Goal: Task Accomplishment & Management: Use online tool/utility

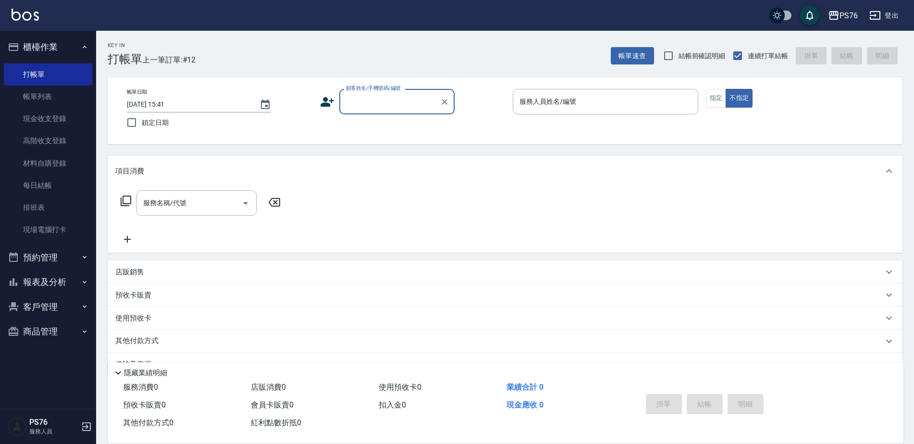
click at [395, 97] on input "顧客姓名/手機號碼/編號" at bounding box center [390, 101] width 92 height 17
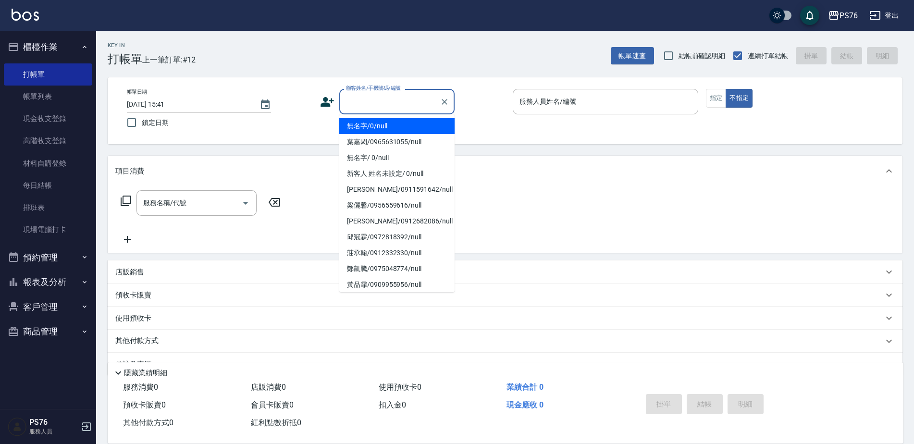
type input "無名字/0/null"
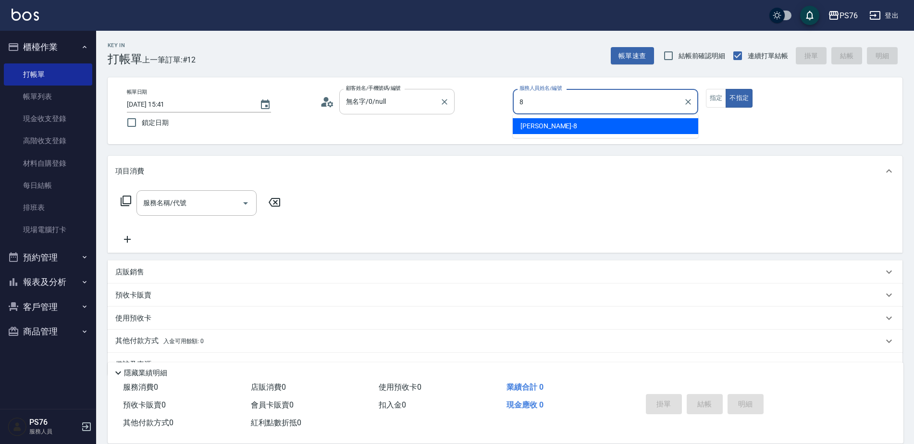
type input "[PERSON_NAME]-8"
type button "false"
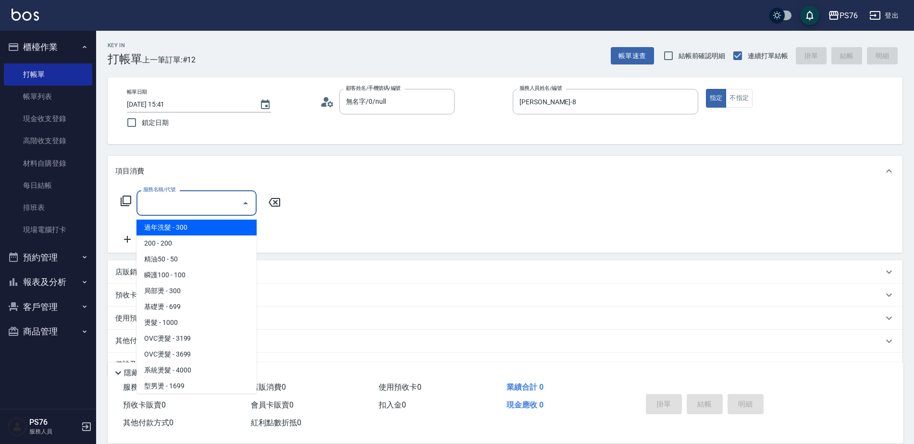
click at [156, 200] on input "服務名稱/代號" at bounding box center [189, 203] width 97 height 17
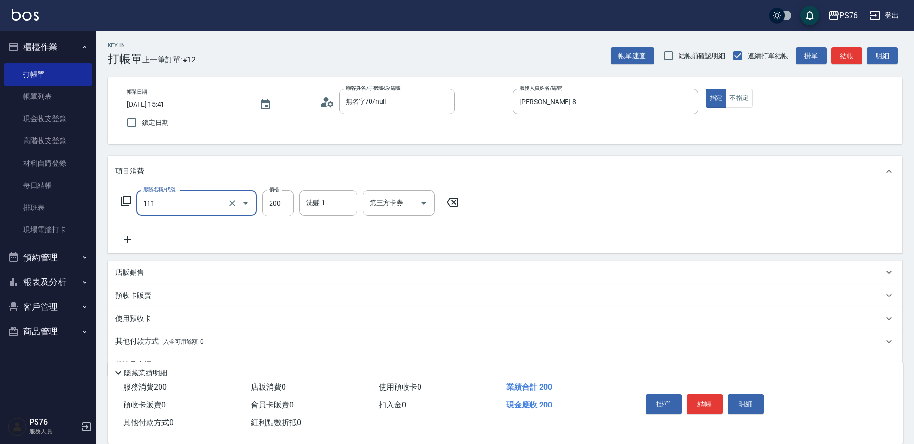
type input "200(111)"
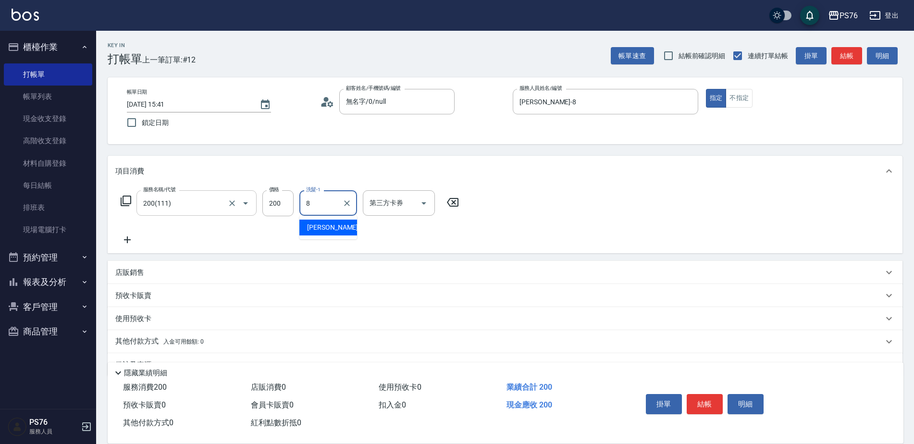
type input "[PERSON_NAME]-8"
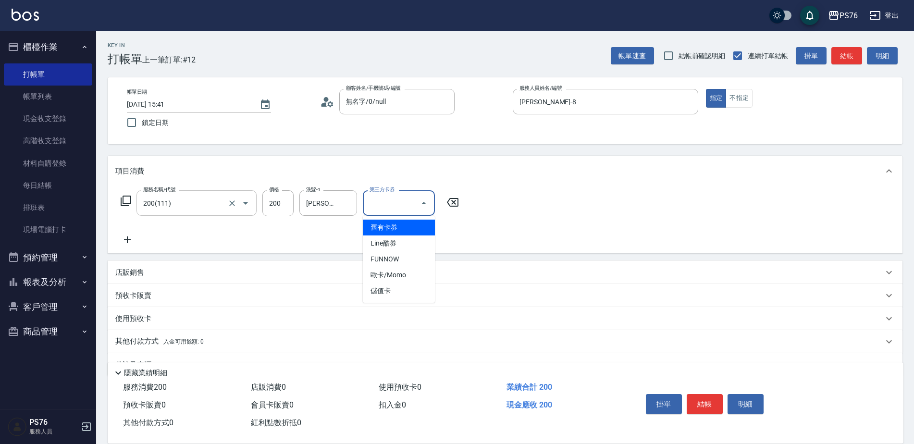
type input "儲值卡"
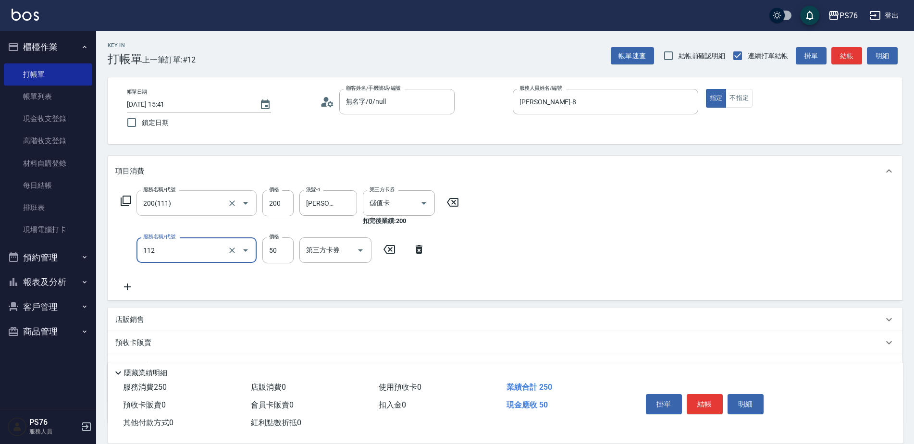
type input "精油50(112)"
type input "[PERSON_NAME]-8"
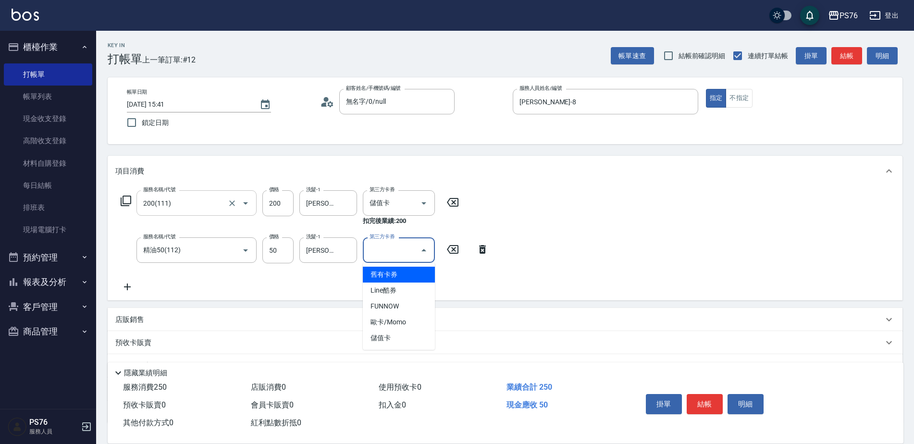
type input "儲值卡"
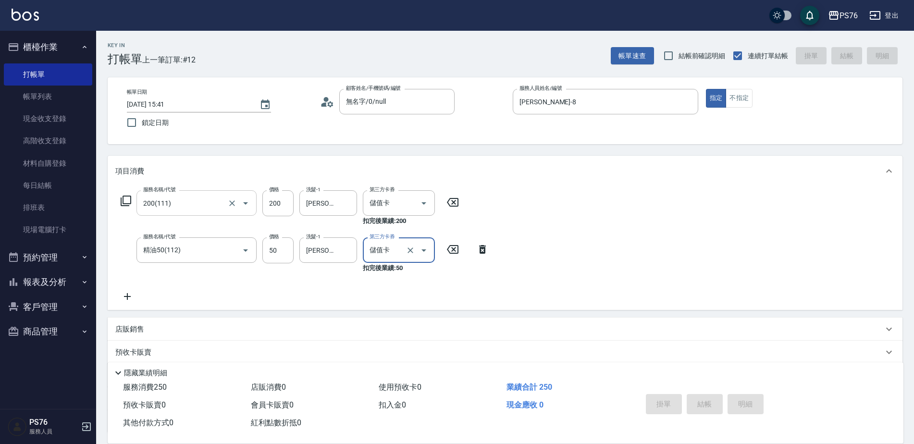
type input "[DATE] 18:06"
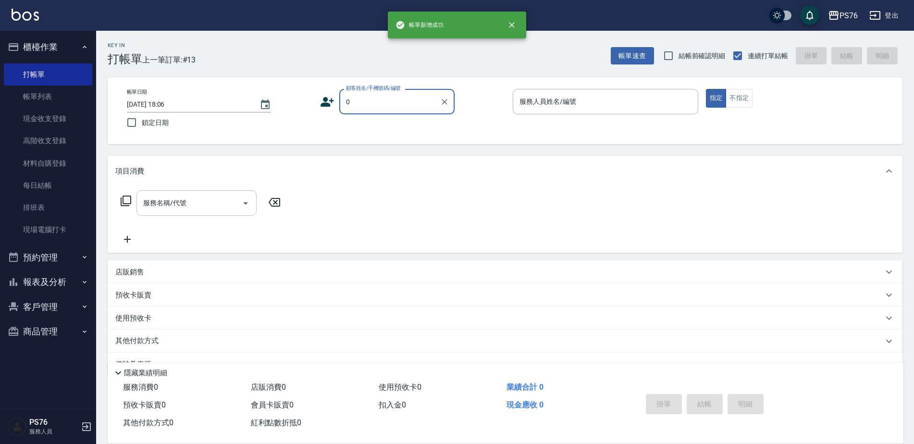
type input "無名字/0/null"
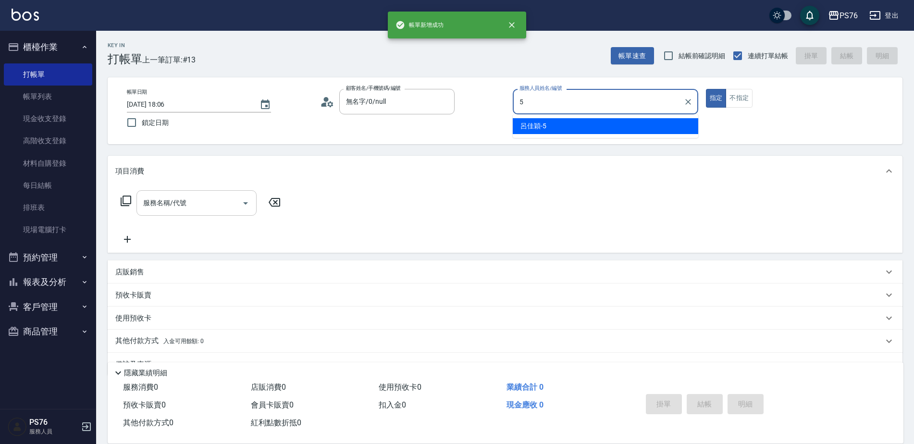
type input "呂佳穎-5"
type button "true"
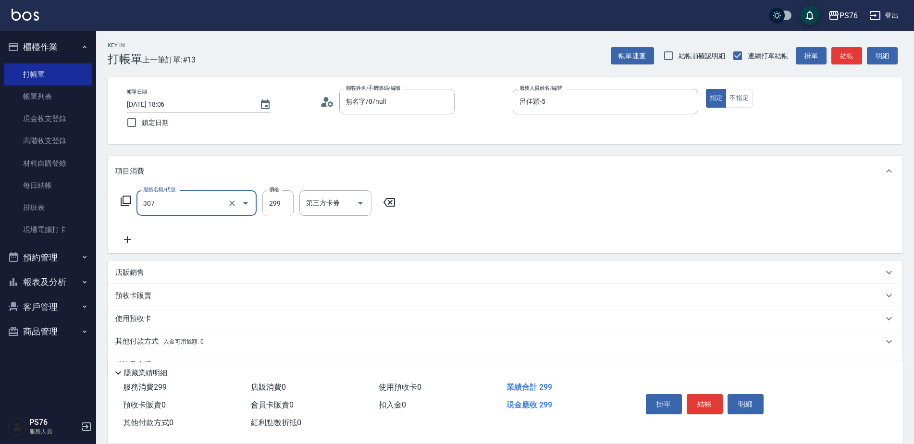
type input "剪髮(307)"
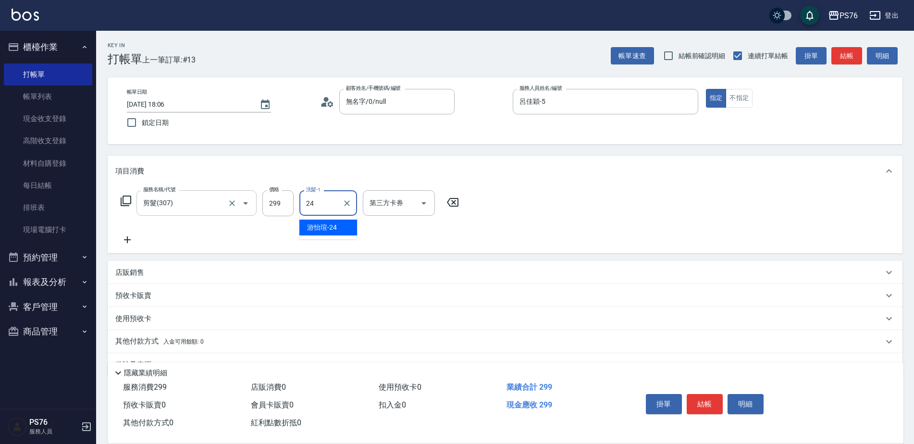
type input "游怡瑄-24"
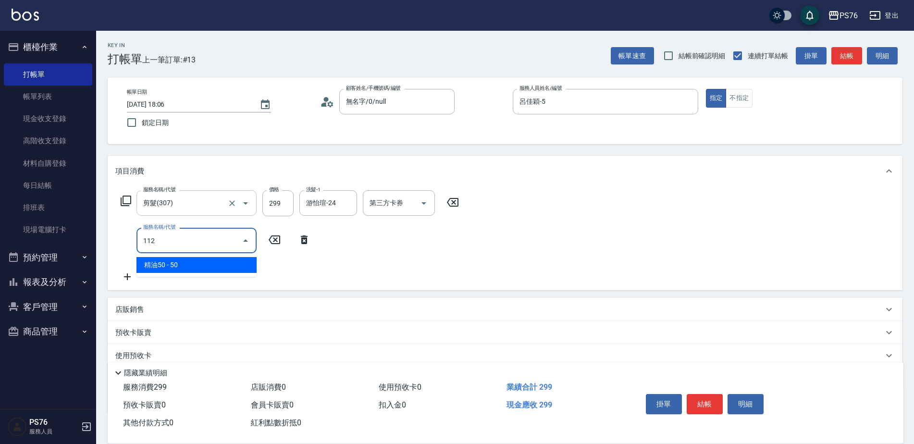
type input "精油50(112)"
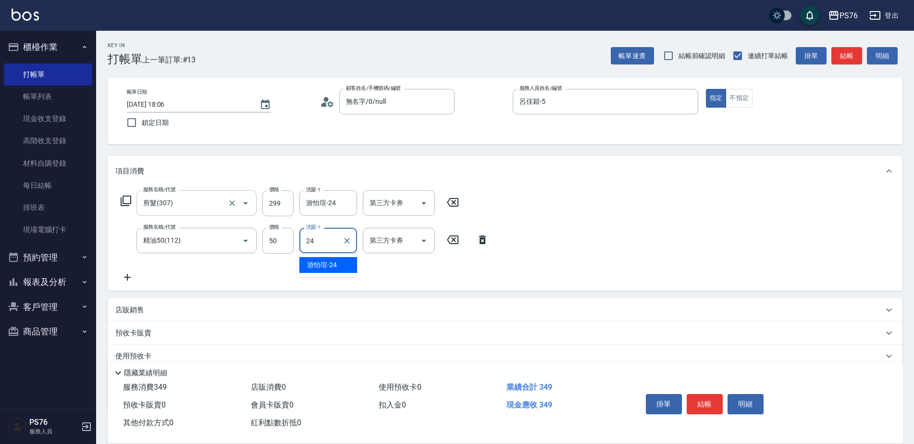
type input "游怡瑄-24"
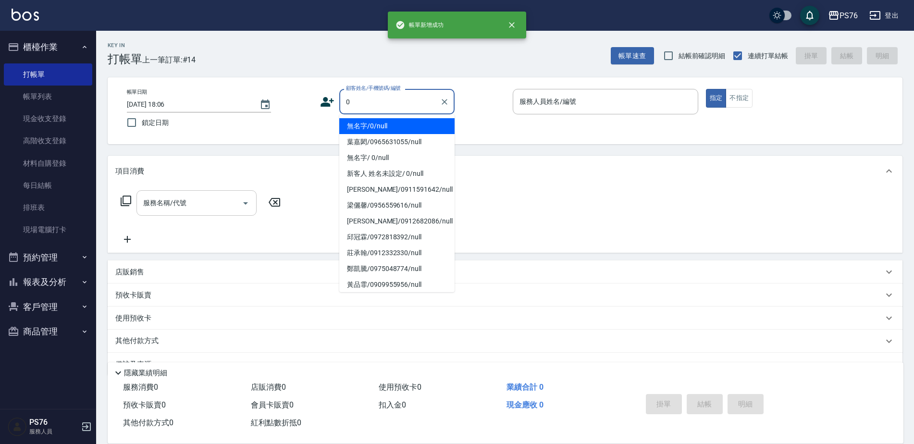
type input "無名字/0/null"
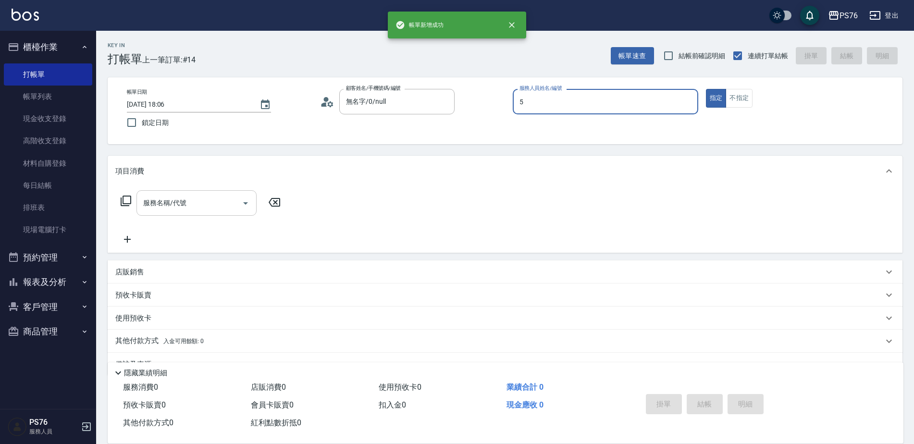
type input "呂佳穎-5"
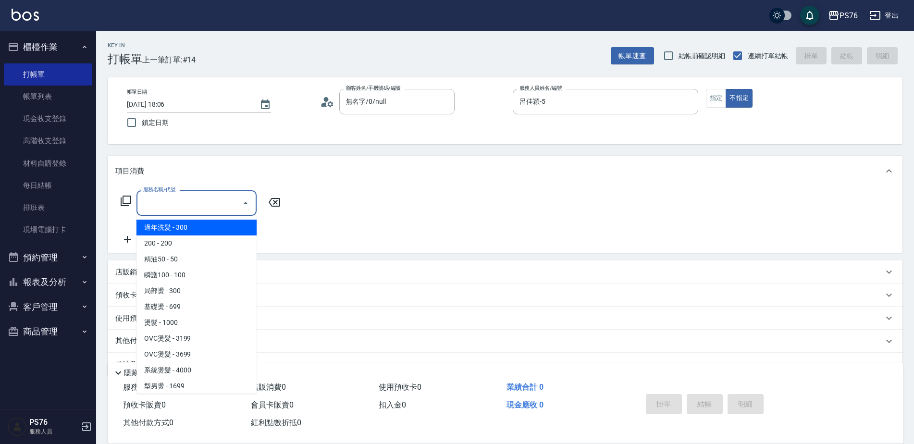
click at [144, 204] on input "服務名稱/代號" at bounding box center [189, 203] width 97 height 17
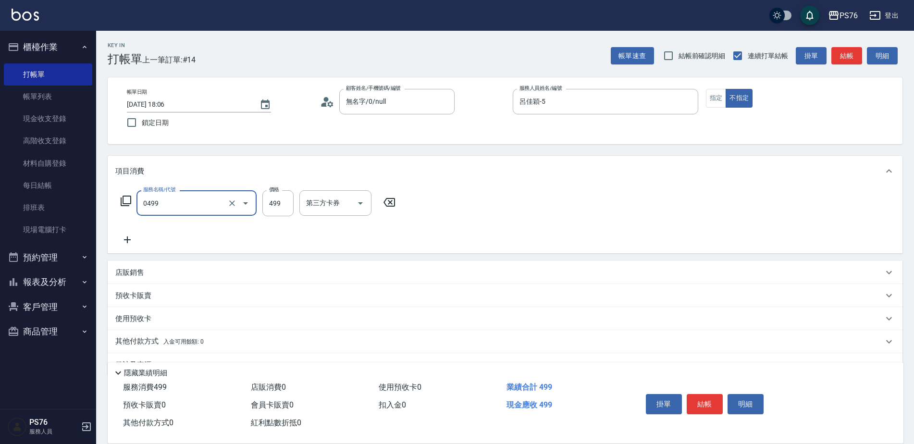
type input "[PERSON_NAME]499(0499)"
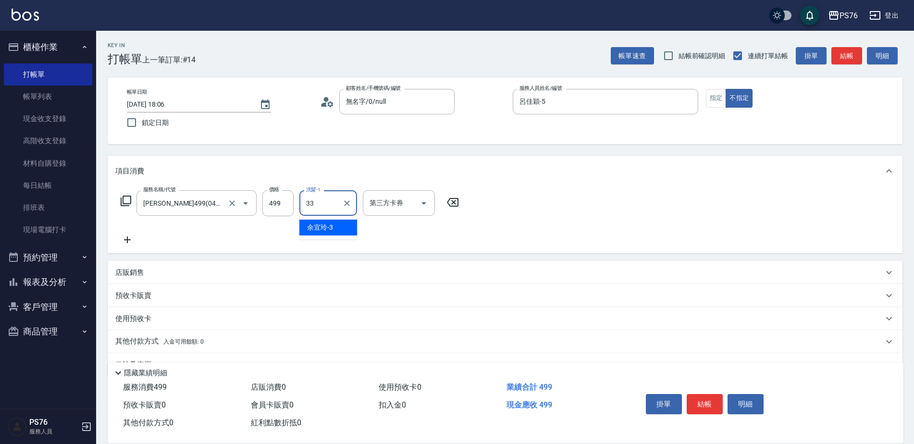
type input "[PERSON_NAME]33"
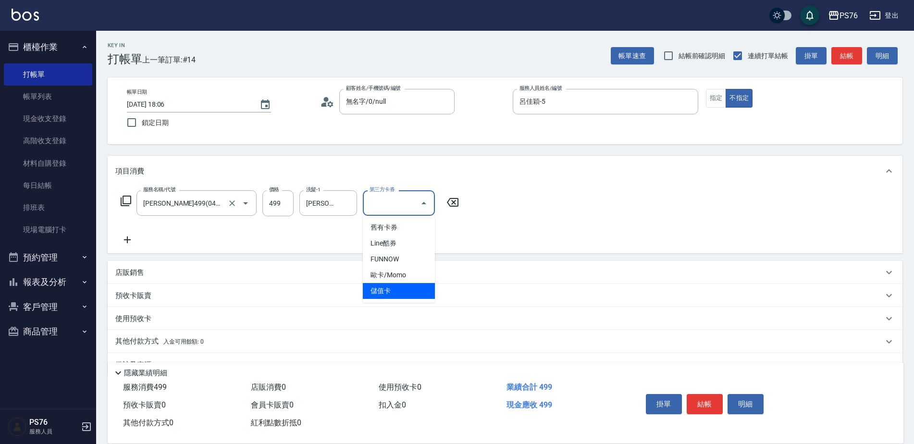
type input "儲值卡"
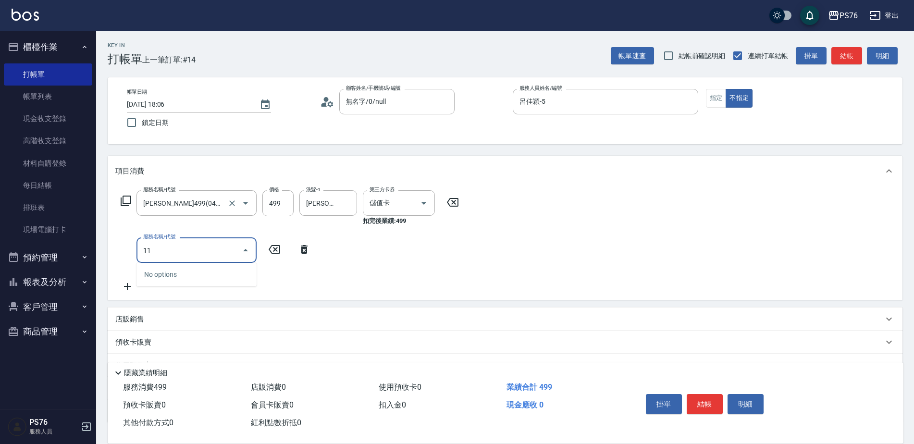
type input "1"
type input "剪髮(304)"
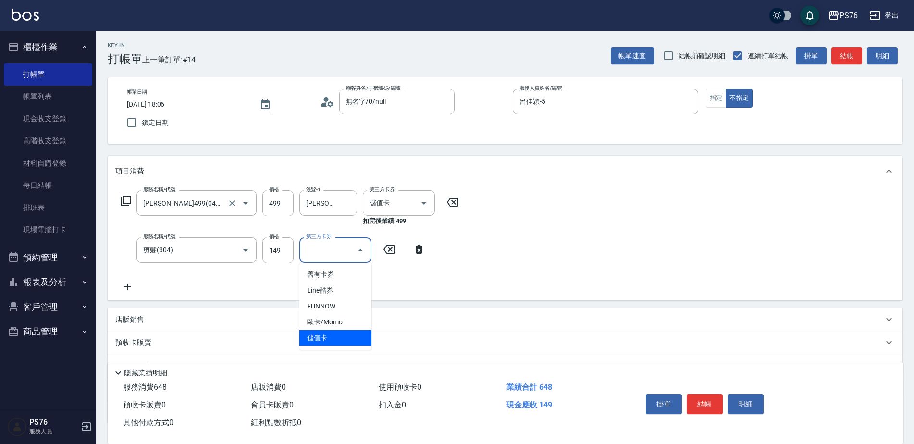
type input "儲值卡"
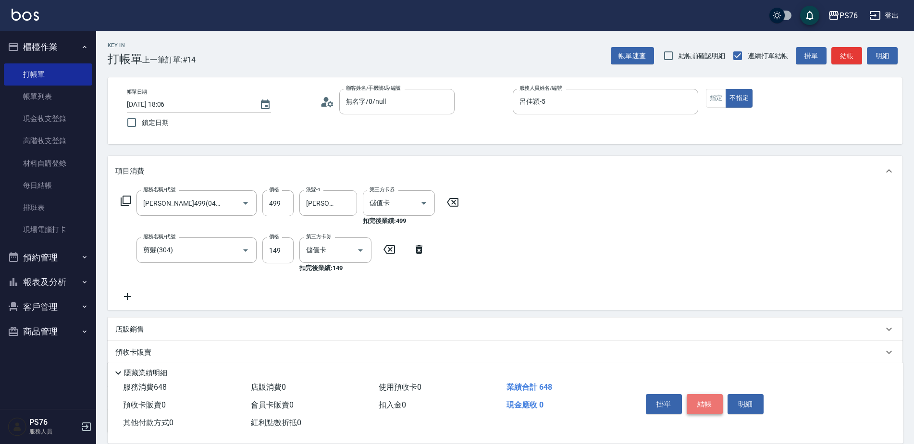
click at [705, 402] on button "結帳" at bounding box center [705, 404] width 36 height 20
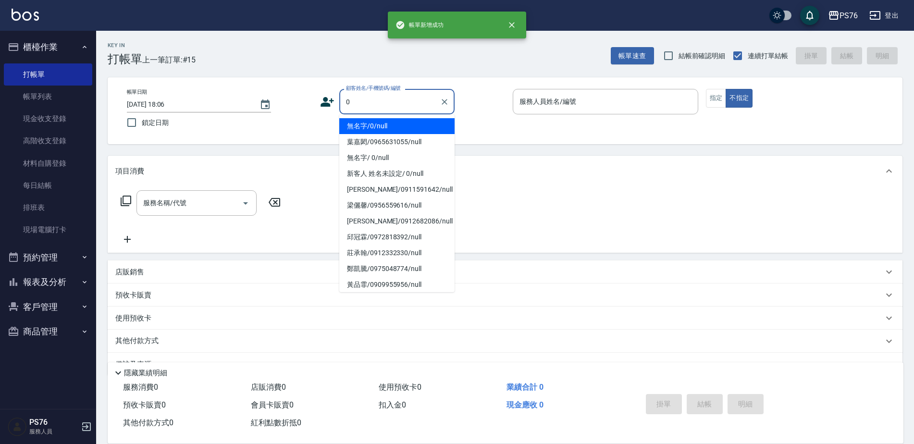
type input "無名字/0/null"
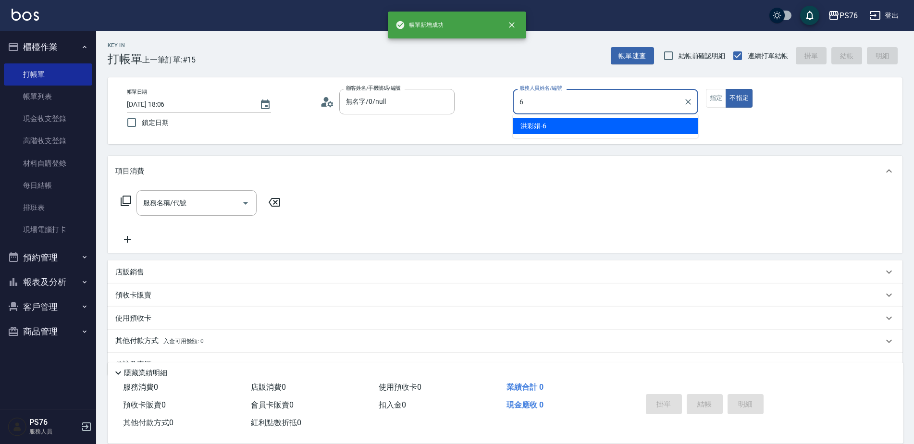
type input "洪彩娟-6"
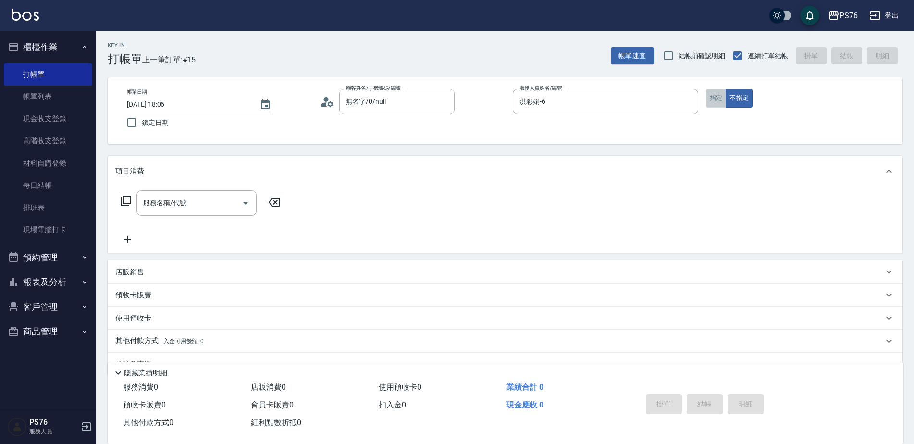
click at [706, 97] on button "指定" at bounding box center [716, 98] width 21 height 19
click at [129, 204] on icon at bounding box center [126, 201] width 11 height 11
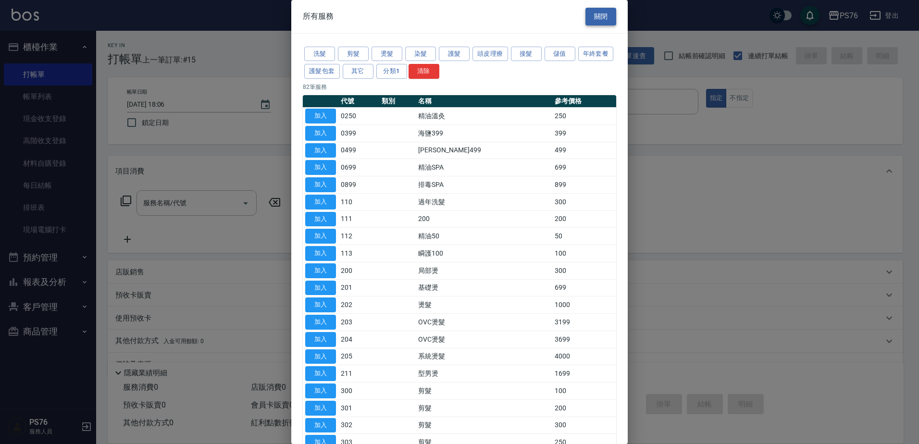
click at [602, 16] on button "關閉" at bounding box center [601, 17] width 31 height 18
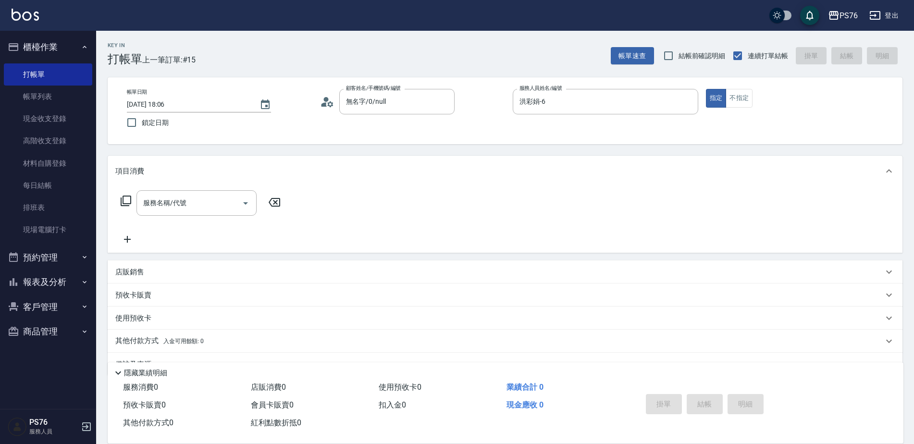
click at [192, 264] on div "店販銷售" at bounding box center [505, 272] width 795 height 23
type input "洪彩娟-6"
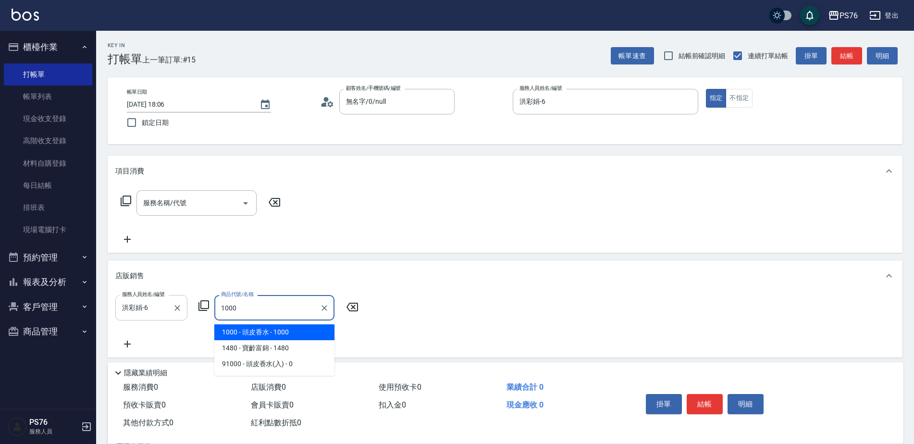
type input "頭皮香水"
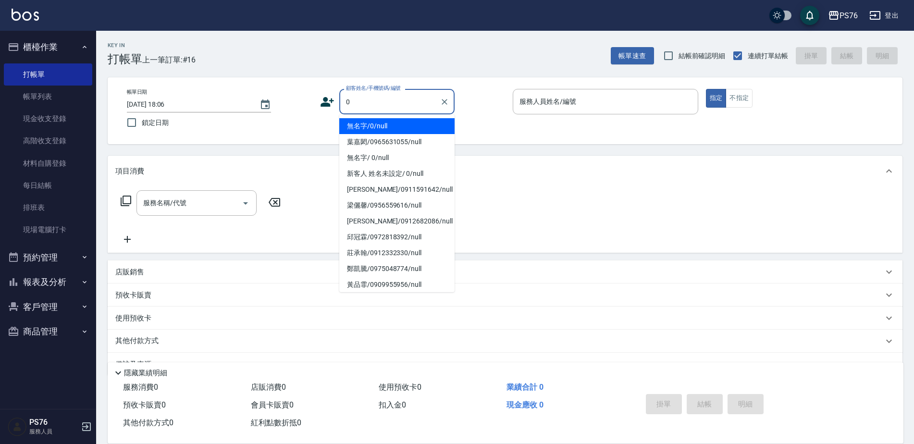
type input "無名字/0/null"
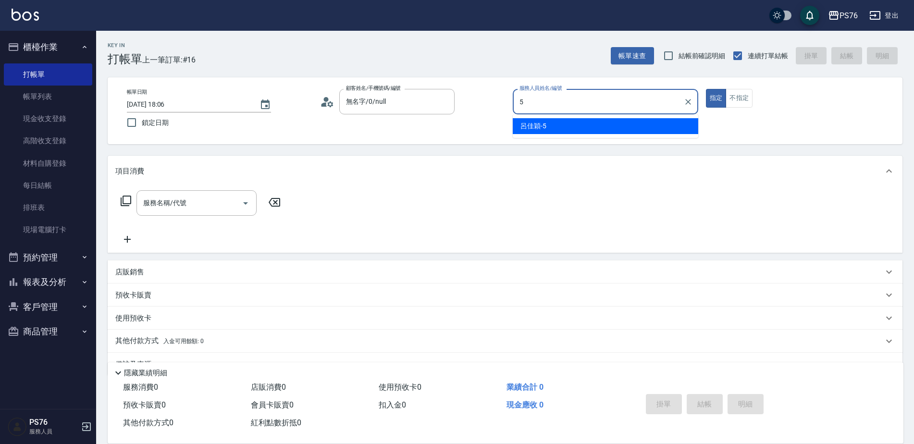
type input "呂佳穎-5"
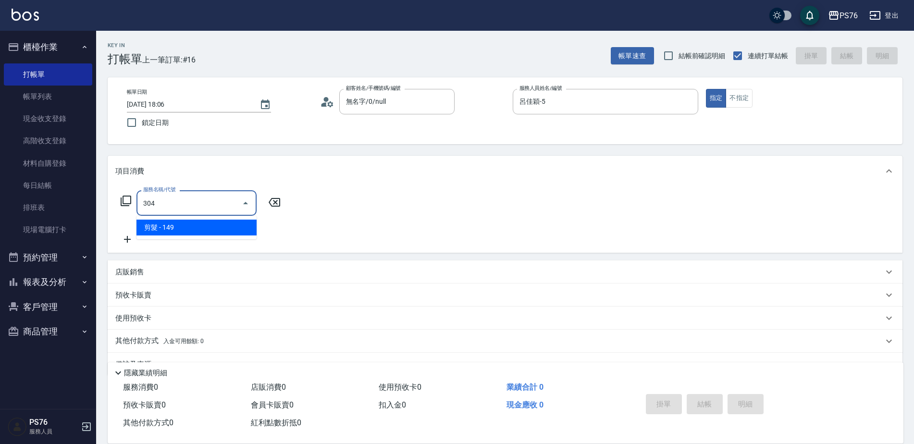
type input "剪髮(304)"
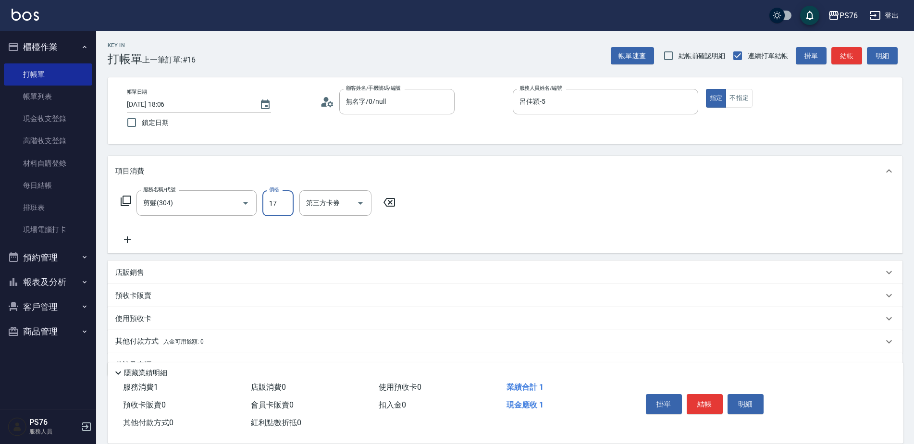
type input "179"
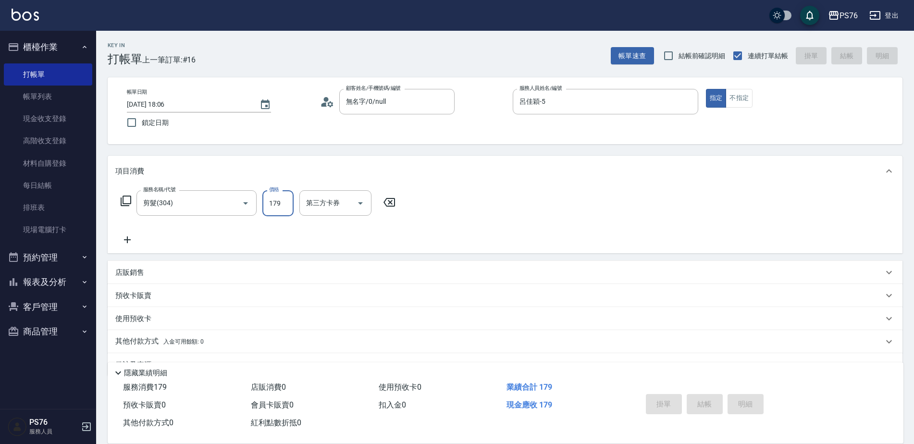
type input "[DATE] 18:13"
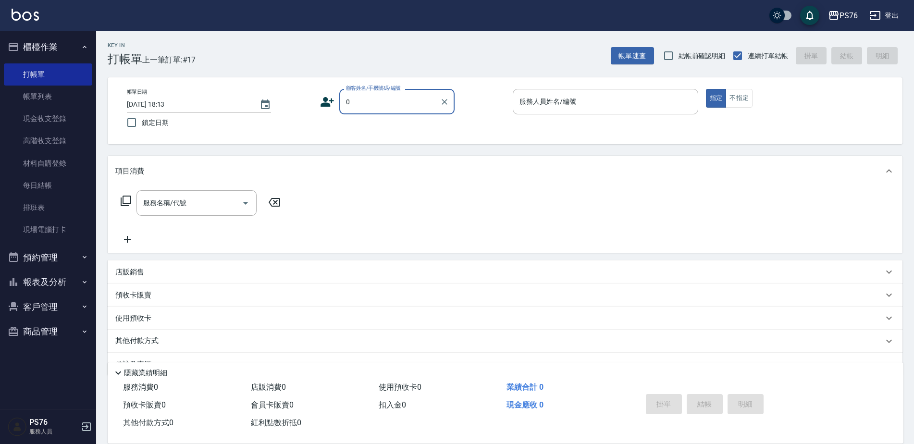
type input "無名字/0/null"
type input "[PERSON_NAME]-9"
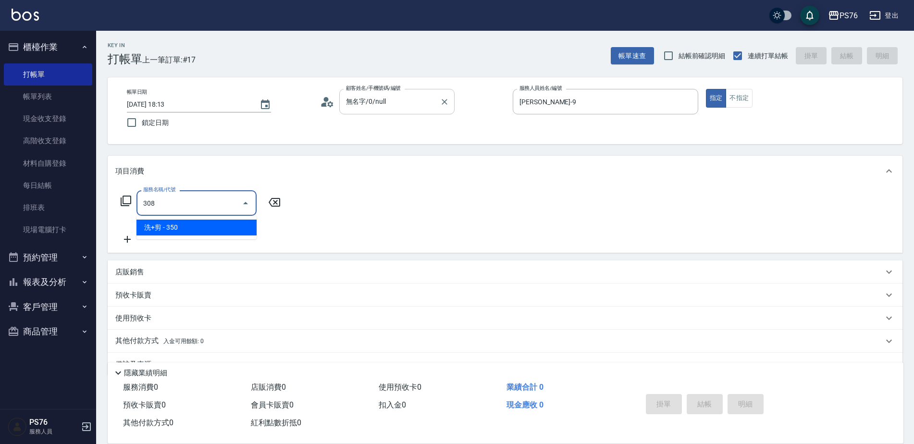
type input "洗+剪(308)"
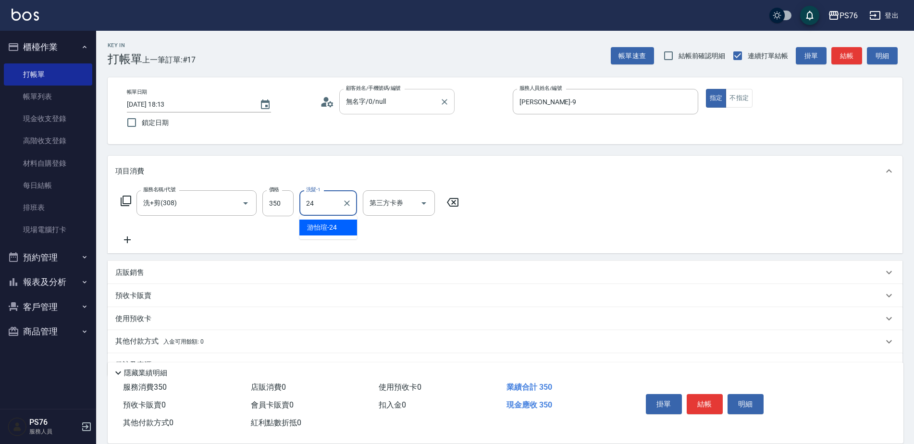
type input "游怡瑄-24"
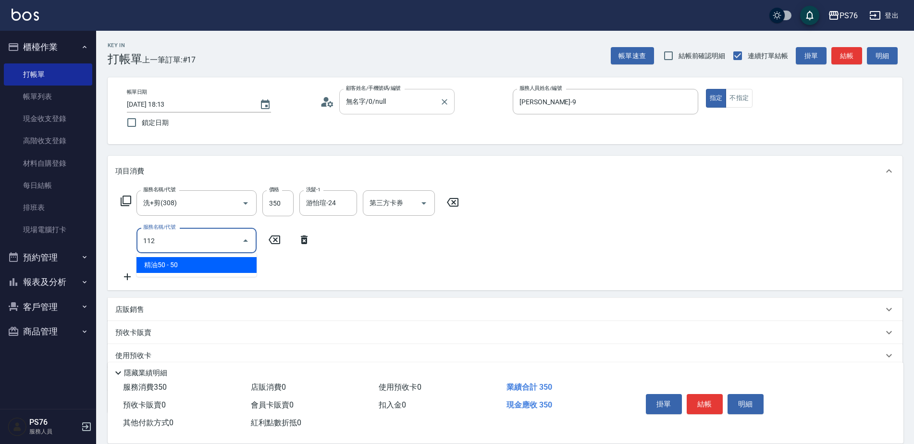
type input "精油50(112)"
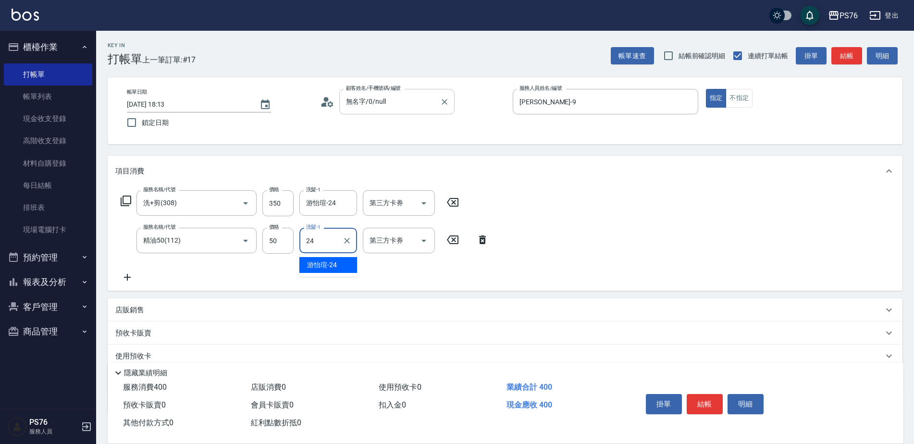
type input "游怡瑄-24"
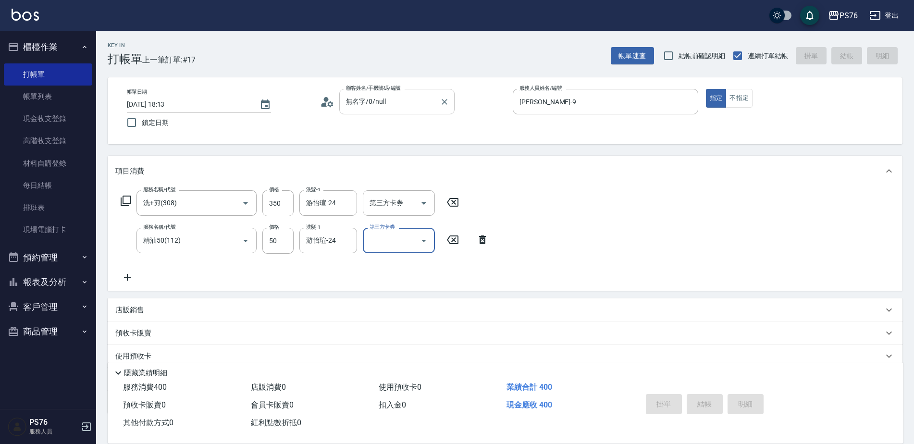
type input "[DATE] 18:48"
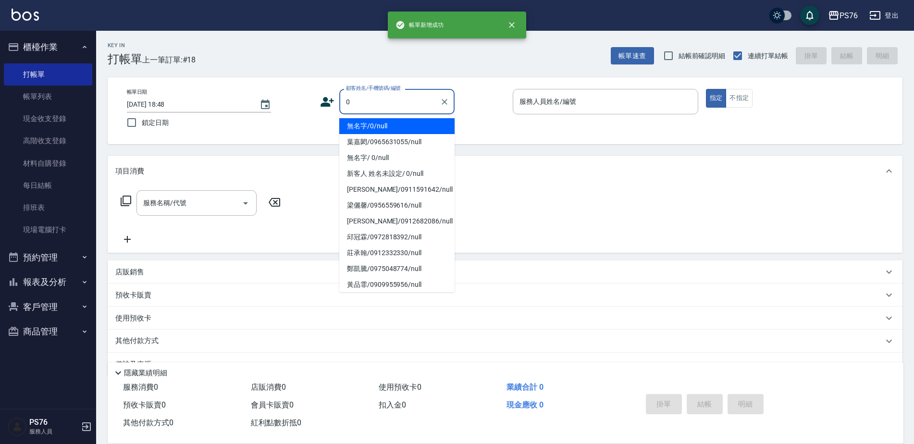
type input "無名字/0/null"
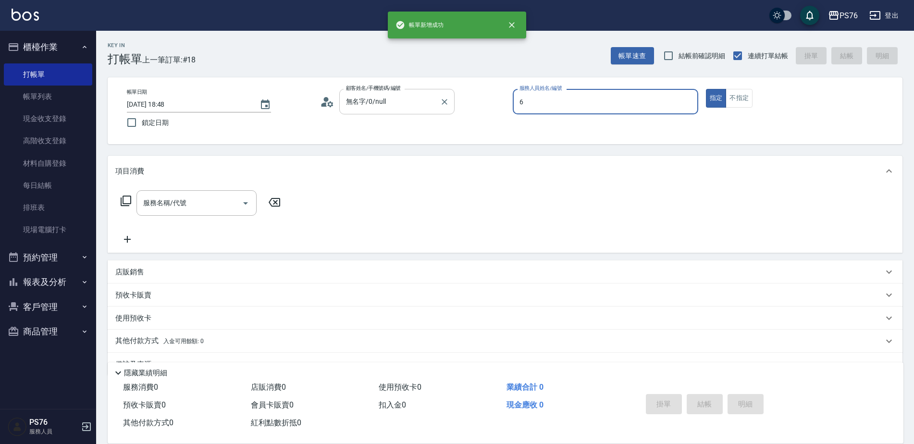
type input "洪彩娟-6"
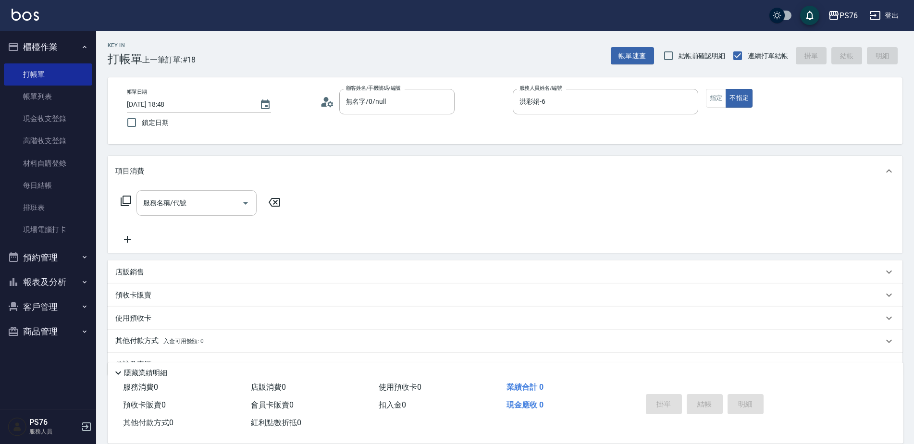
click at [210, 198] on input "服務名稱/代號" at bounding box center [189, 203] width 97 height 17
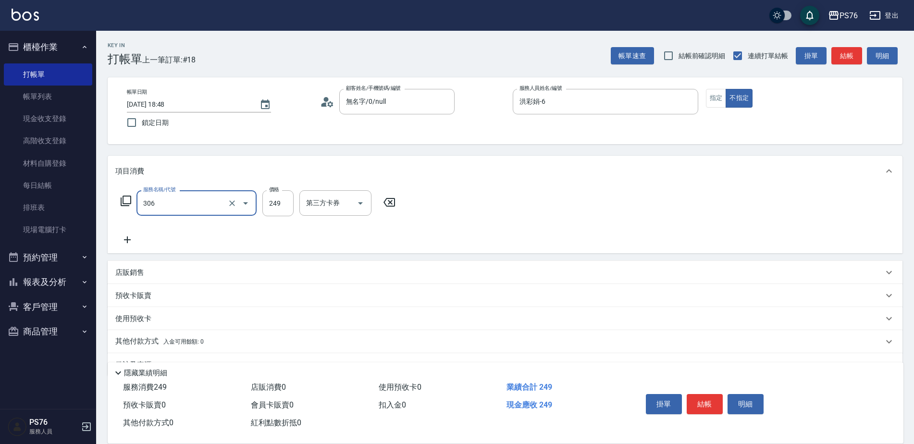
type input "剪髮(306)"
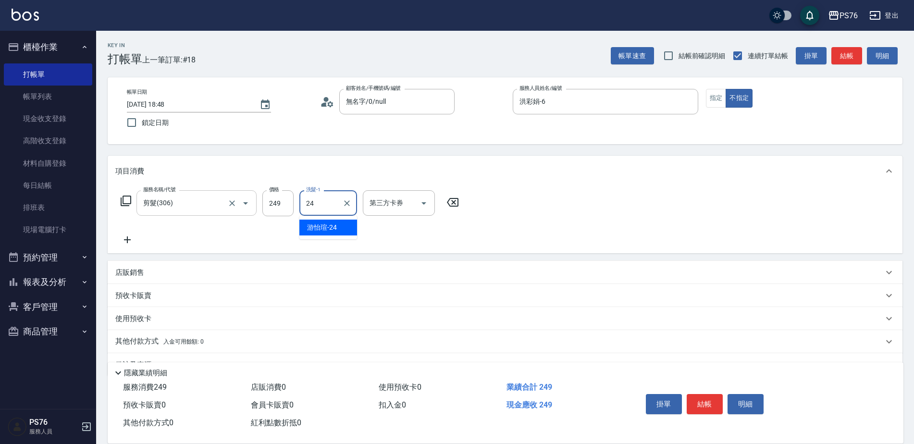
type input "游怡瑄-24"
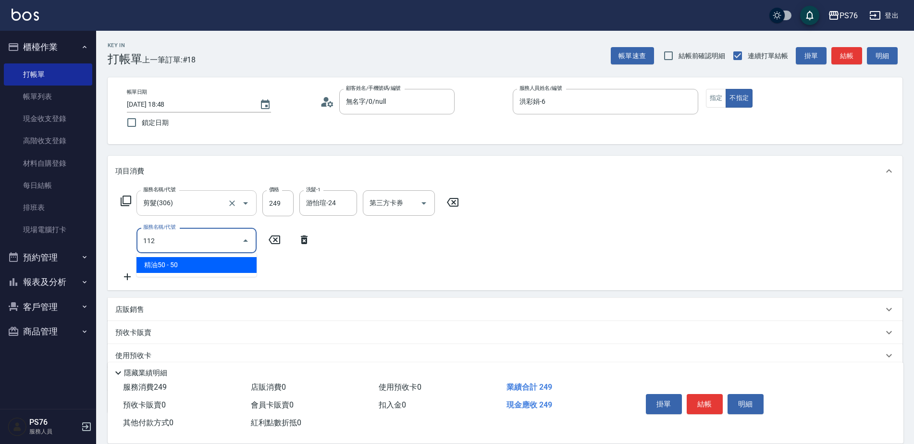
type input "精油50(112)"
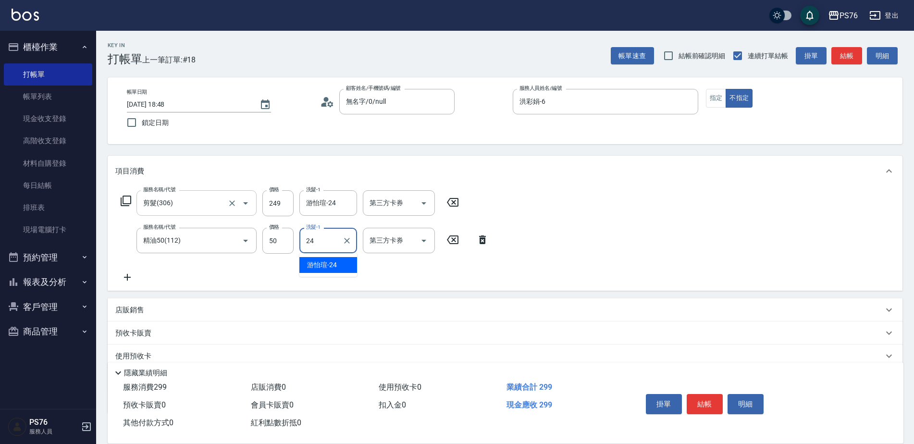
type input "游怡瑄-24"
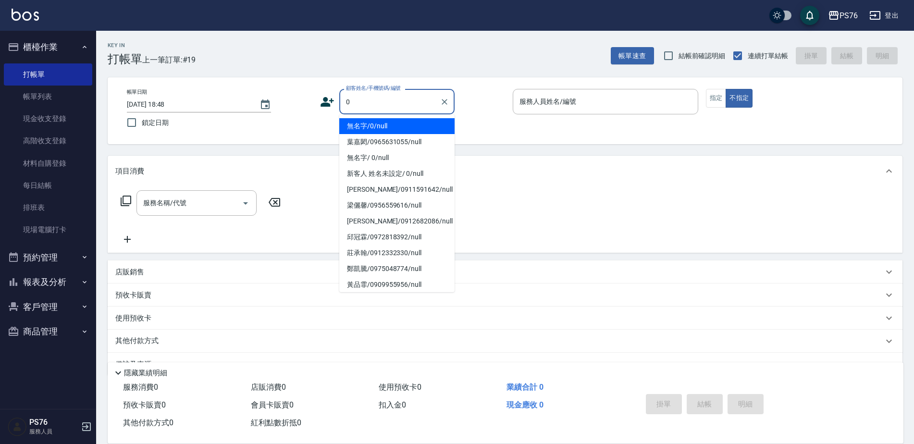
type input "無名字/0/null"
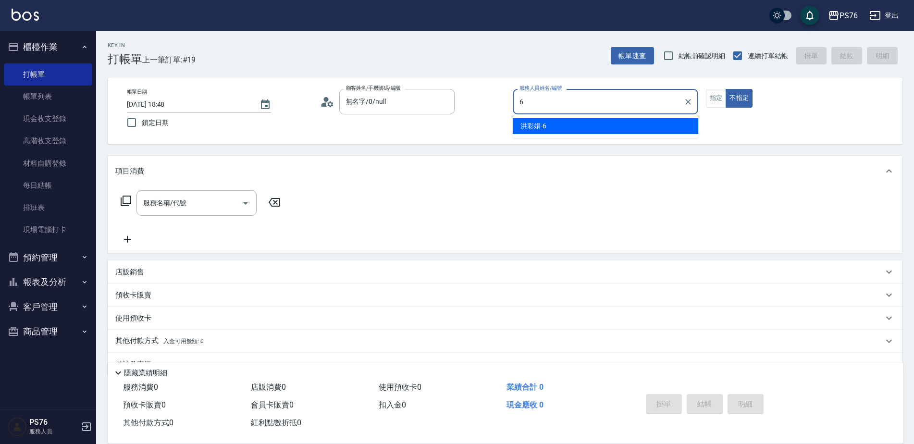
type input "洪彩娟-6"
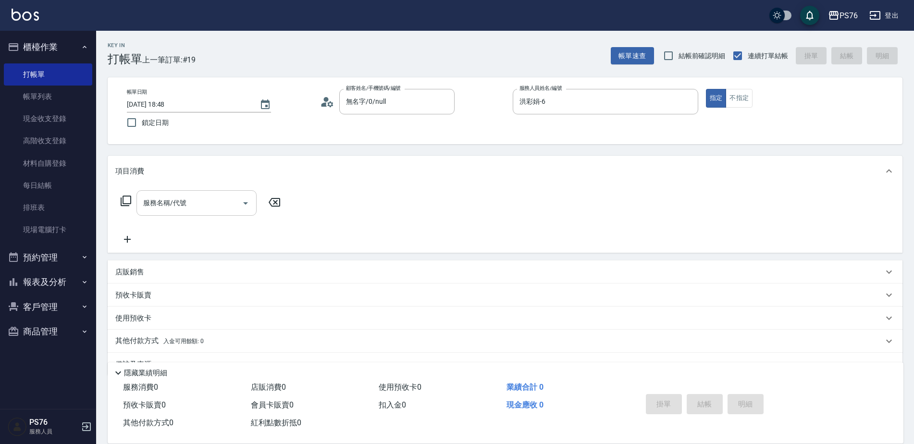
click at [231, 199] on input "服務名稱/代號" at bounding box center [189, 203] width 97 height 17
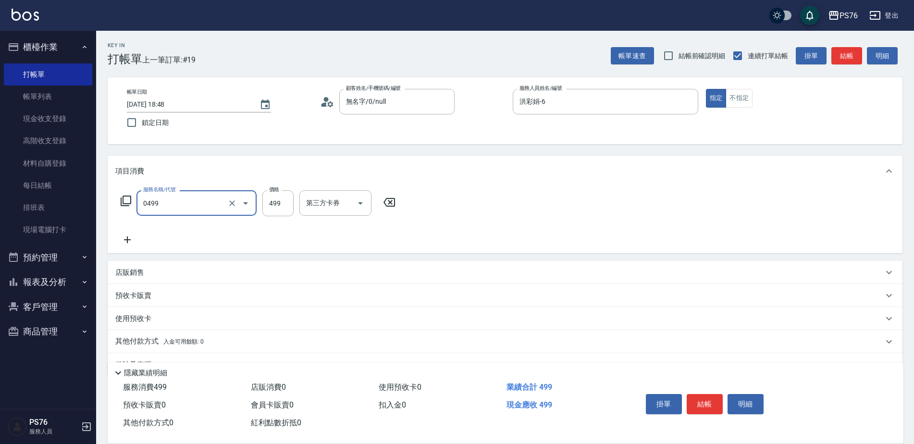
type input "[PERSON_NAME]499(0499)"
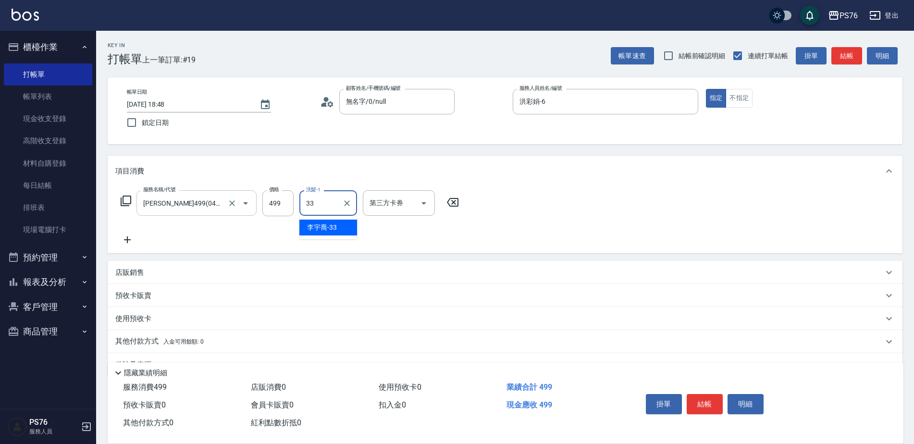
type input "[PERSON_NAME]33"
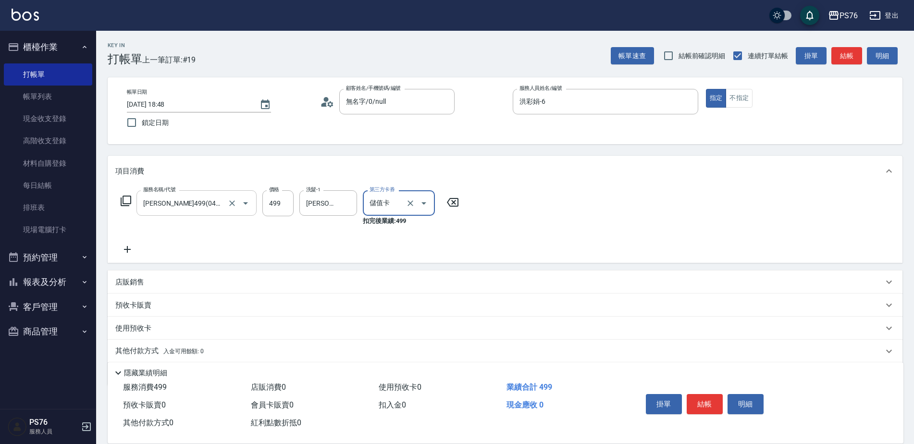
type input "儲值卡"
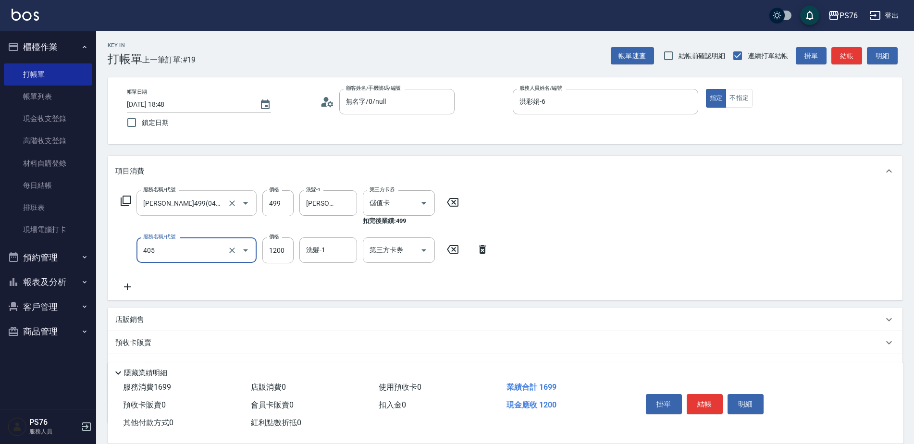
type input "1200護(405)"
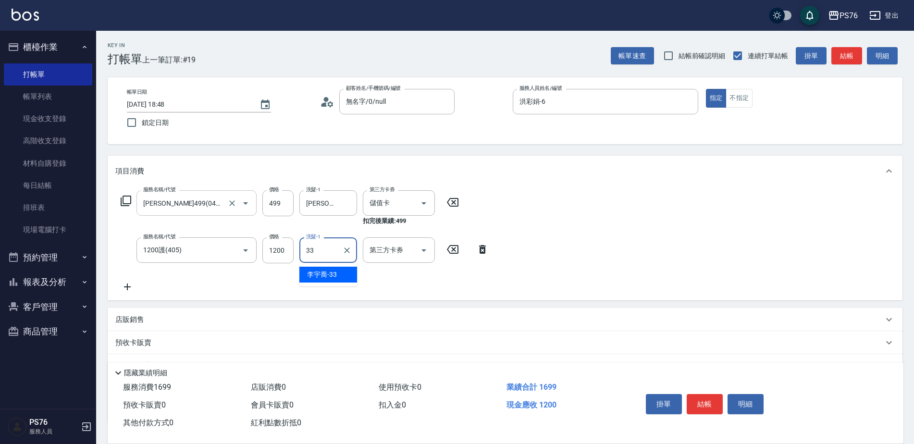
type input "[PERSON_NAME]33"
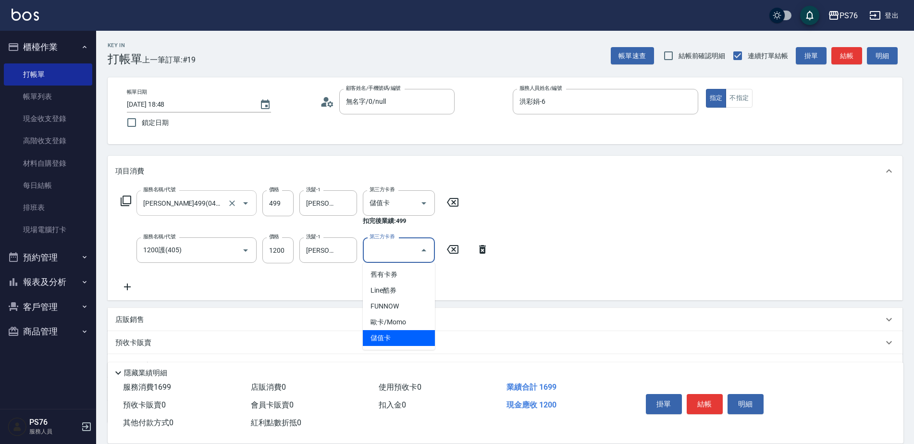
type input "儲值卡"
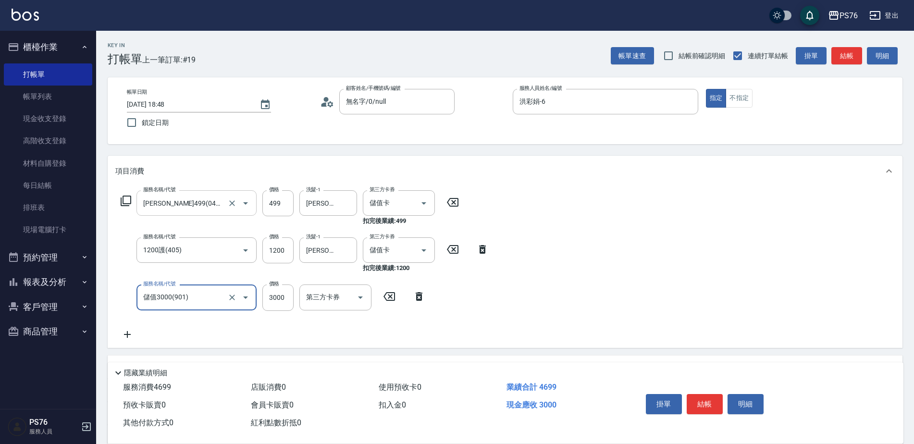
type input "儲值3000(901)"
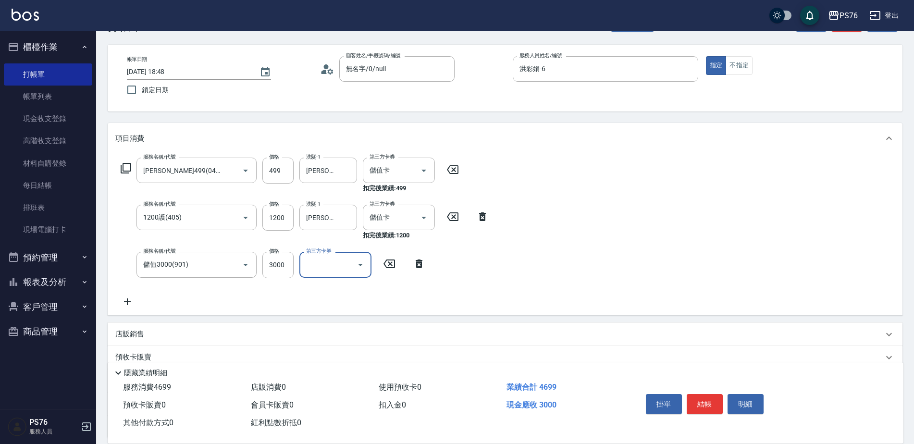
scroll to position [48, 0]
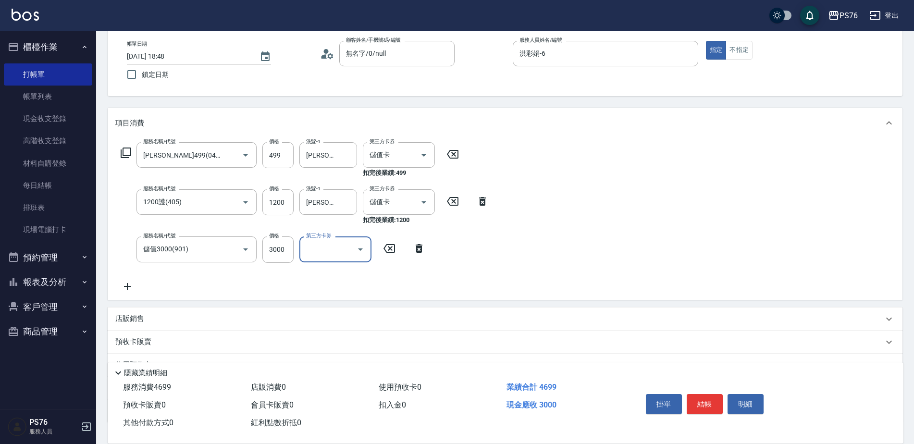
click at [153, 319] on div "店販銷售" at bounding box center [499, 319] width 768 height 10
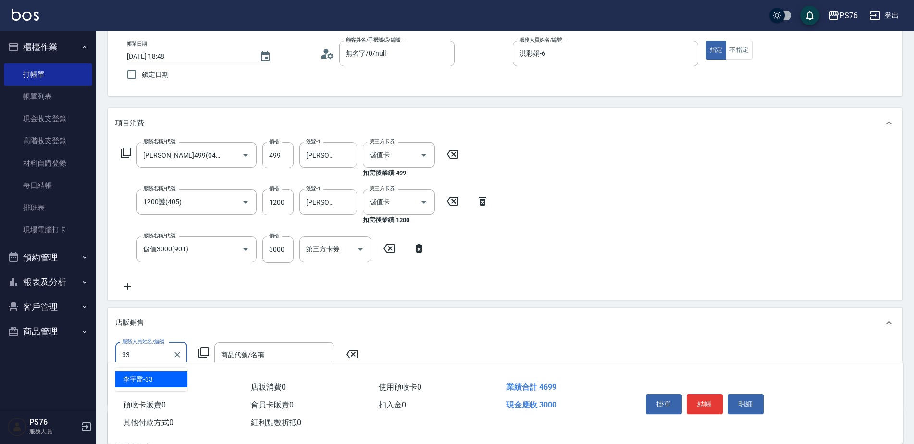
type input "[PERSON_NAME]33"
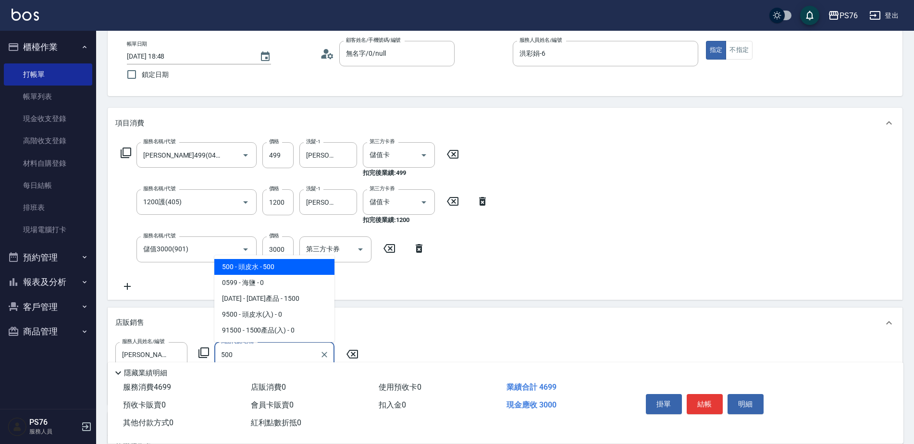
type input "頭皮水"
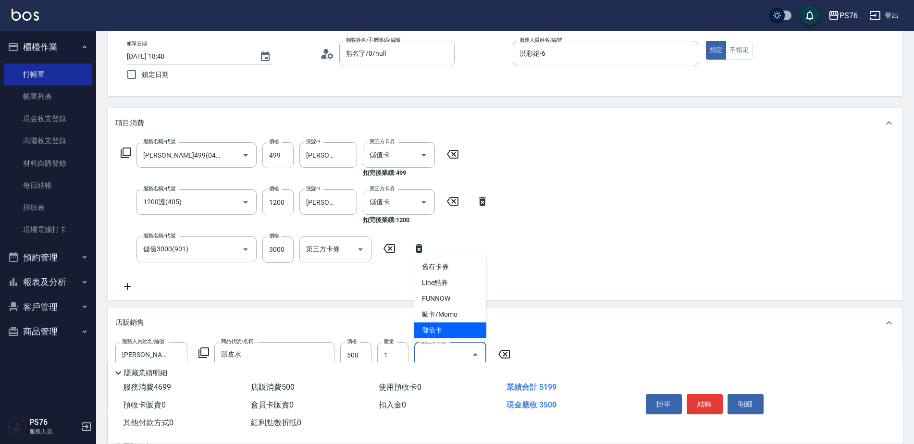
type input "儲值卡"
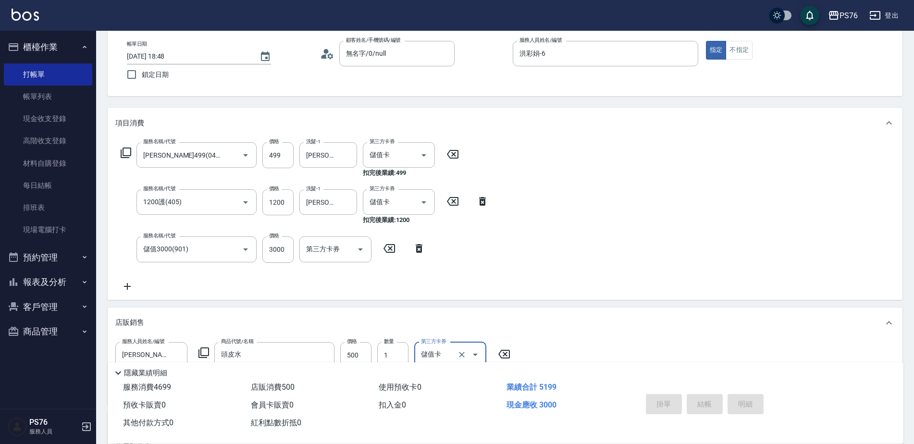
type input "[DATE] 19:15"
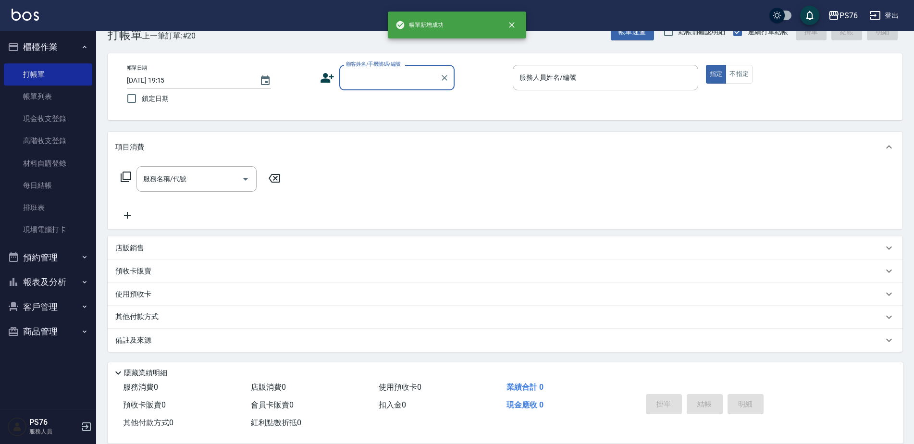
scroll to position [24, 0]
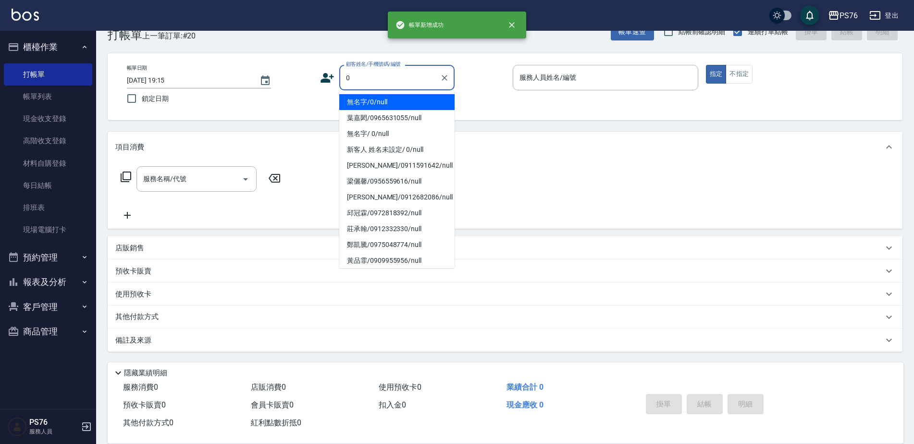
type input "無名字/0/null"
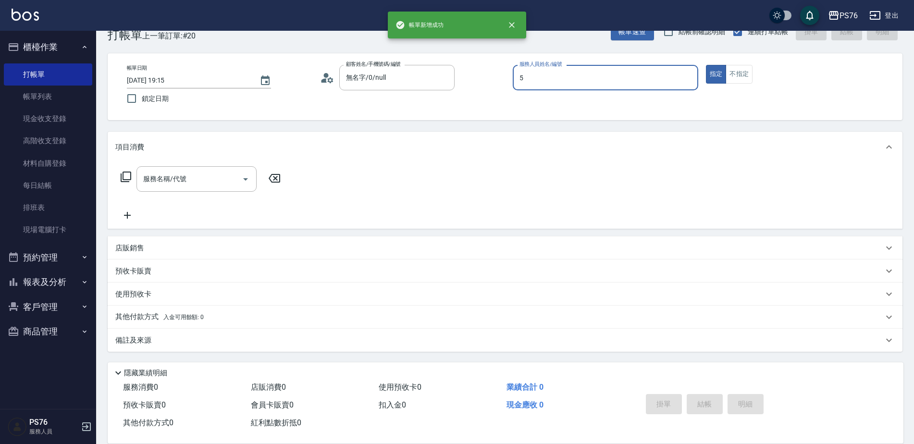
type input "呂佳穎-5"
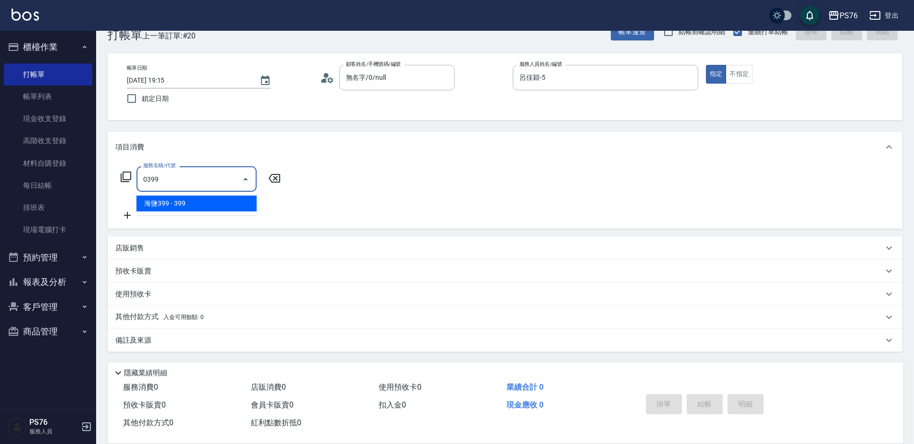
type input "海鹽399(0399)"
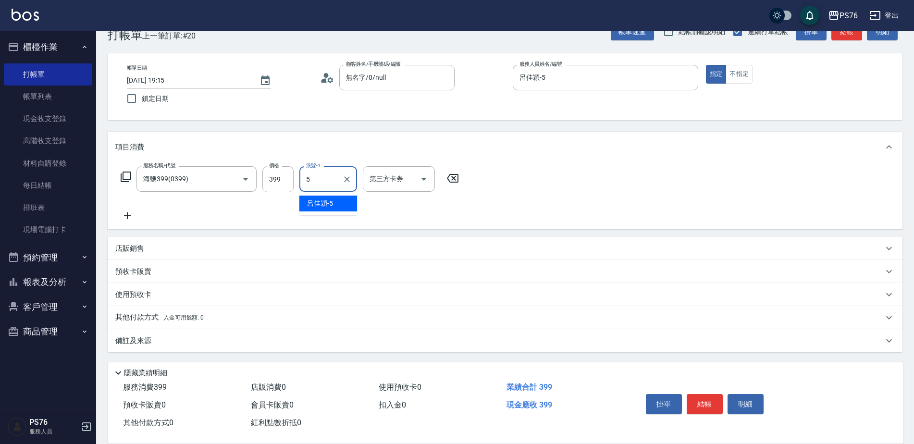
type input "呂佳穎-5"
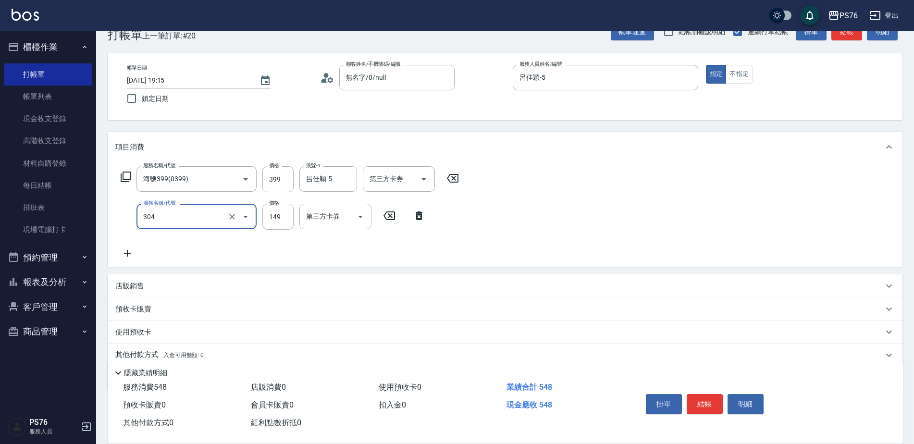
type input "剪髮(304)"
type input "179"
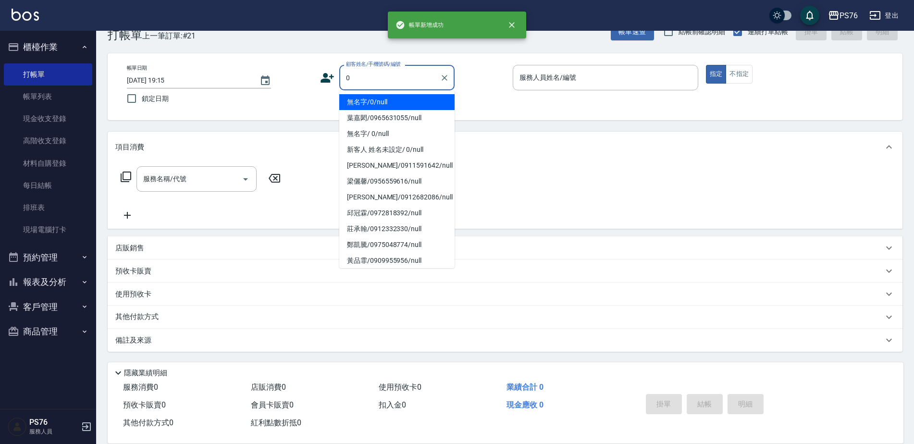
type input "無名字/0/null"
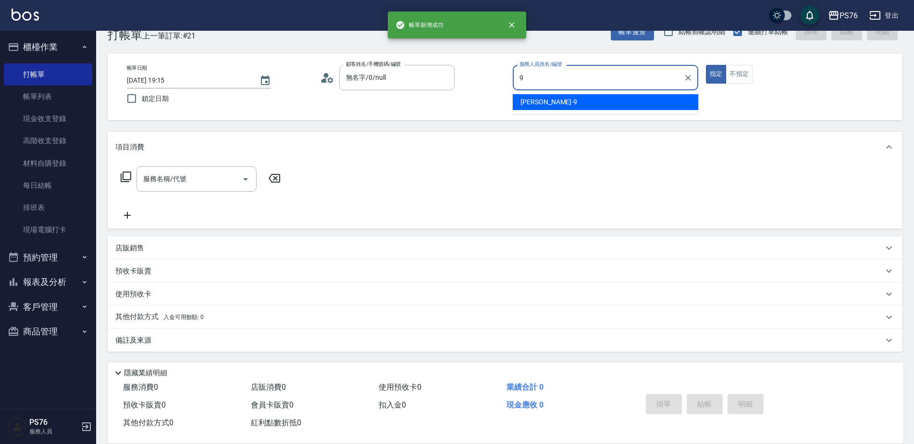
type input "[PERSON_NAME]-9"
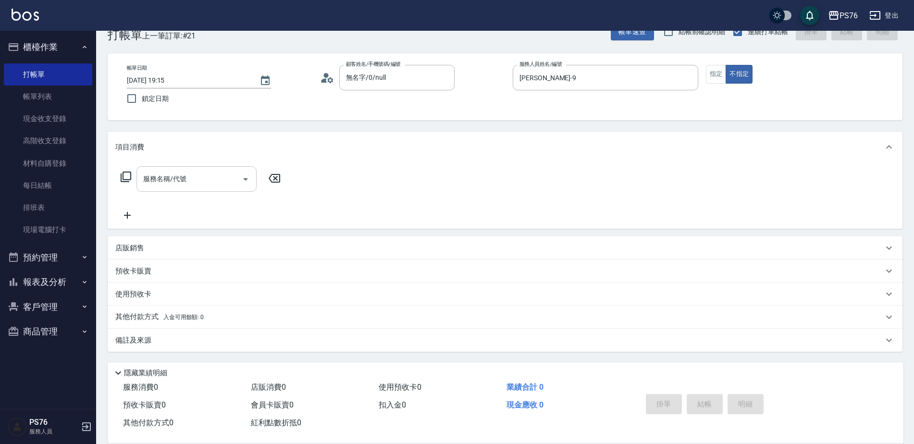
click at [158, 189] on div "服務名稱/代號" at bounding box center [197, 178] width 120 height 25
type input "剪髮(306)"
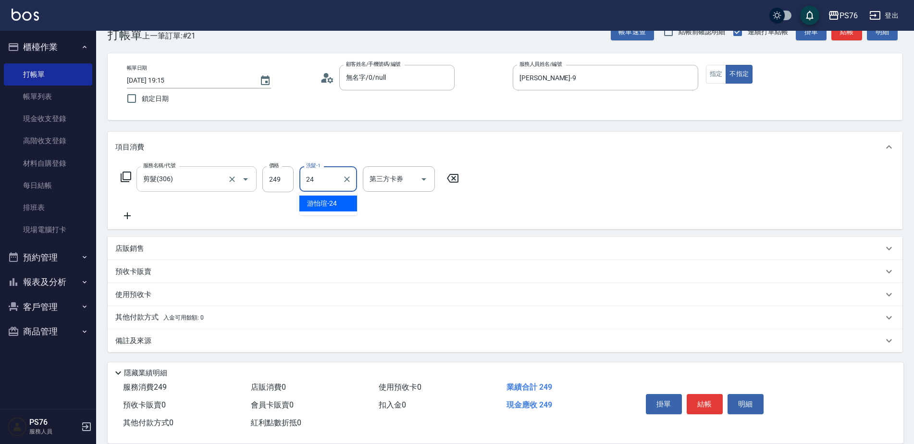
type input "游怡瑄-24"
